Goal: Download file/media

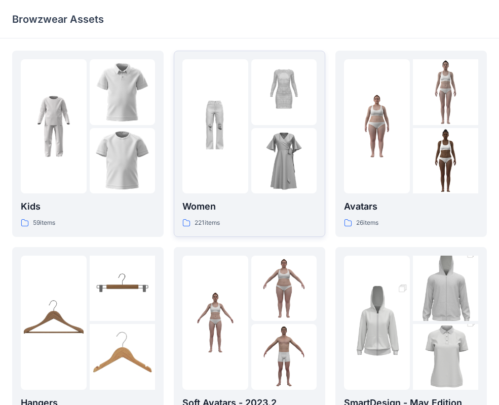
click at [213, 108] on img at bounding box center [215, 127] width 66 height 66
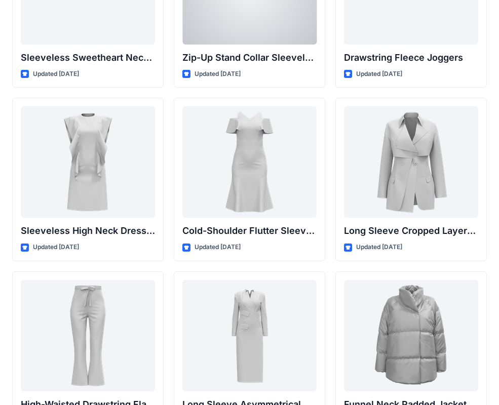
scroll to position [3596, 0]
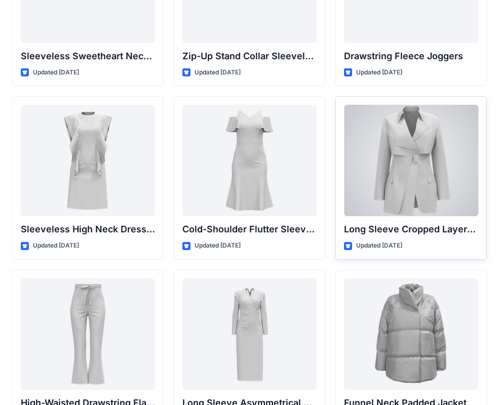
click at [419, 174] on div at bounding box center [411, 160] width 134 height 111
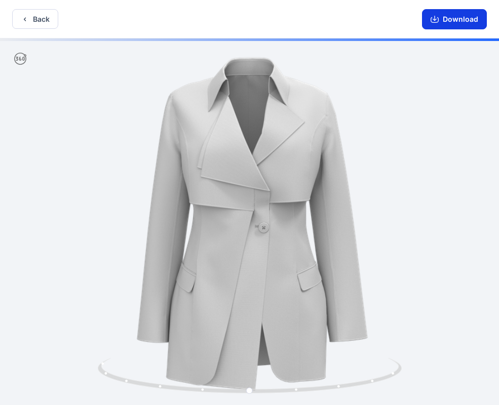
click at [459, 25] on button "Download" at bounding box center [454, 19] width 65 height 20
click at [459, 20] on button "Download" at bounding box center [454, 19] width 65 height 20
